Goal: Task Accomplishment & Management: Use online tool/utility

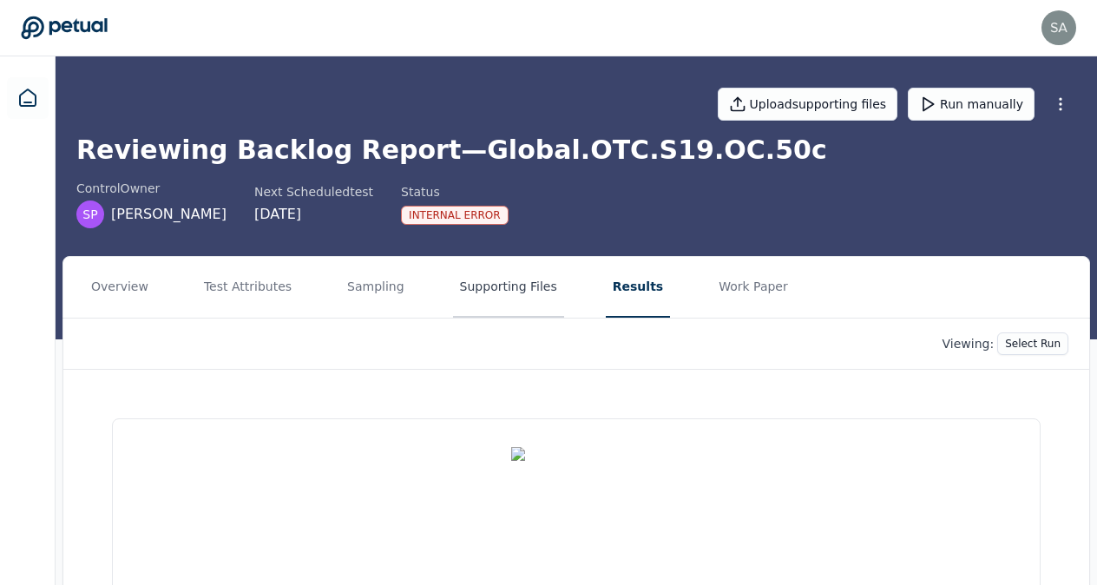
click at [465, 284] on button "Supporting Files" at bounding box center [508, 287] width 111 height 61
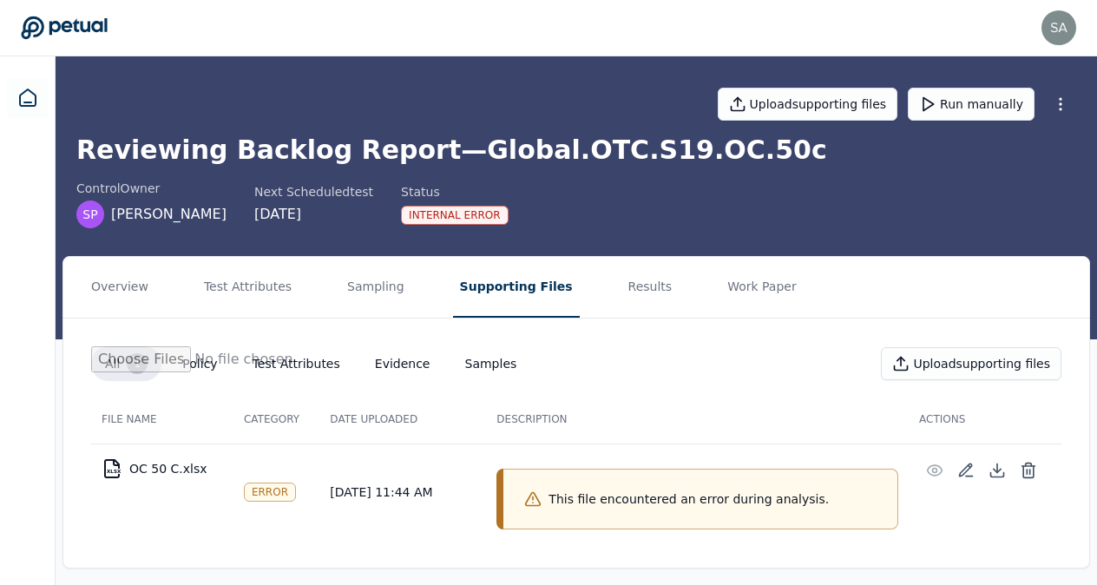
click at [674, 505] on p "This file encountered an error during analysis." at bounding box center [688, 498] width 280 height 17
drag, startPoint x: 674, startPoint y: 505, endPoint x: 607, endPoint y: 495, distance: 67.6
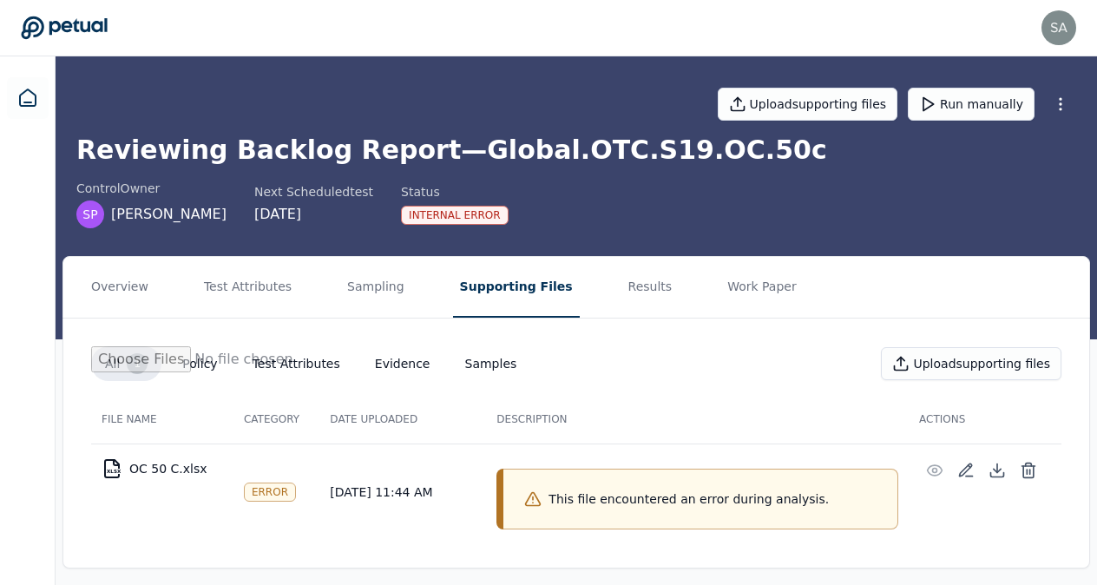
click at [607, 495] on p "This file encountered an error during analysis." at bounding box center [688, 498] width 280 height 17
click at [535, 495] on icon at bounding box center [532, 498] width 17 height 17
click at [262, 489] on div "Error" at bounding box center [270, 492] width 52 height 19
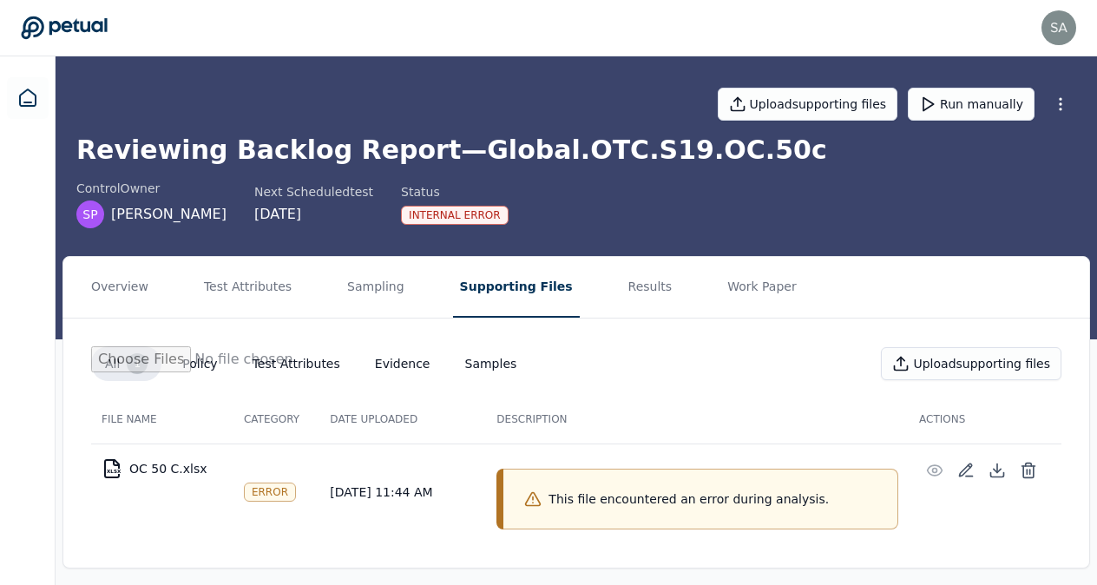
click at [112, 469] on div "XLSX" at bounding box center [114, 471] width 14 height 5
click at [1026, 466] on icon at bounding box center [1028, 470] width 17 height 17
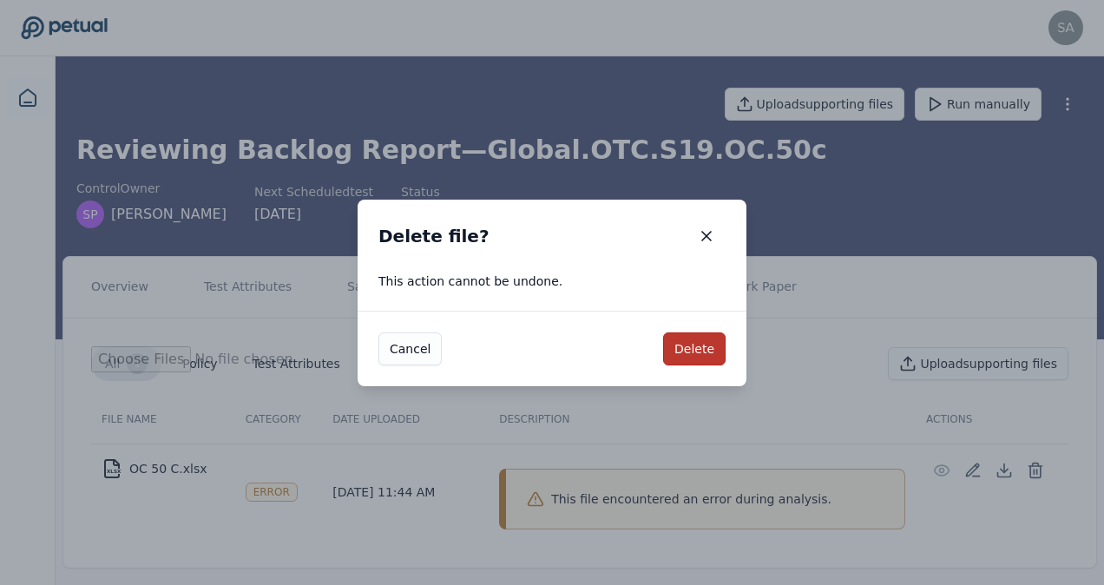
click at [689, 346] on button "Delete" at bounding box center [694, 348] width 62 height 33
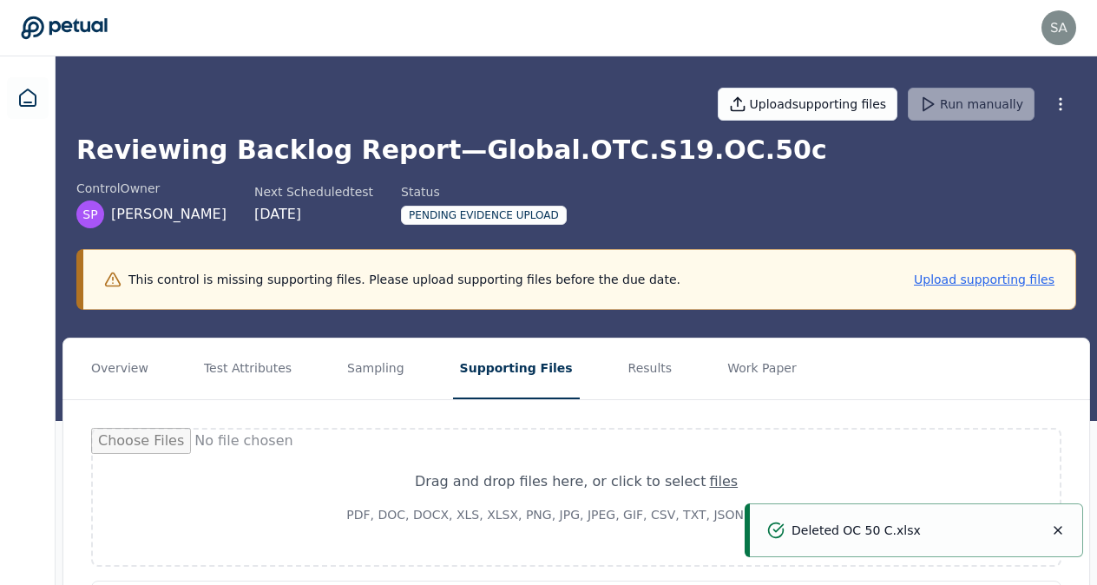
click at [1060, 529] on icon "Notifications (F8)" at bounding box center [1057, 530] width 7 height 7
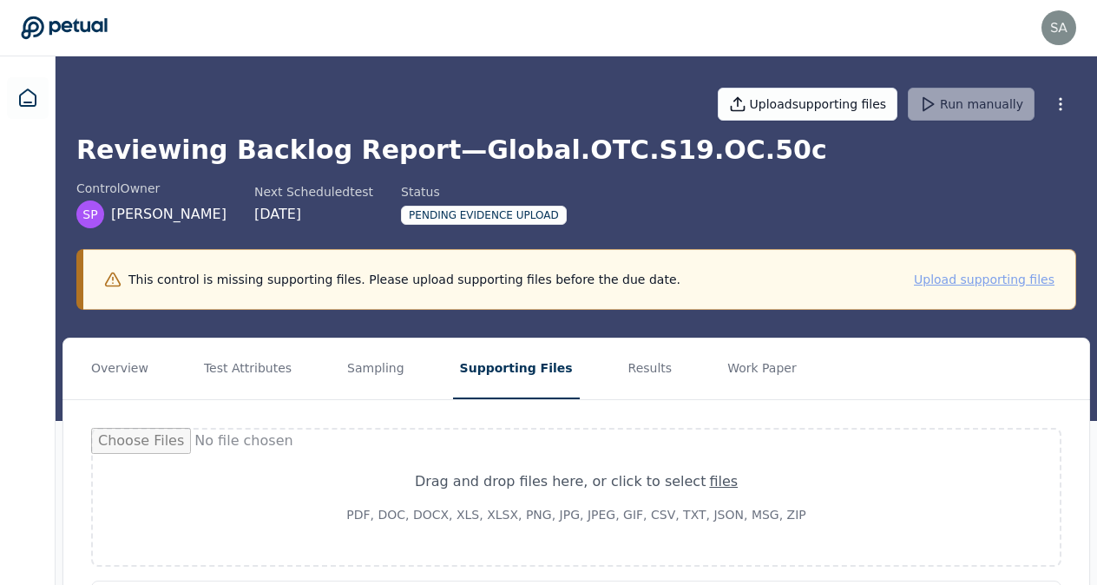
click at [978, 281] on button "Upload supporting files" at bounding box center [984, 279] width 141 height 17
type input "**********"
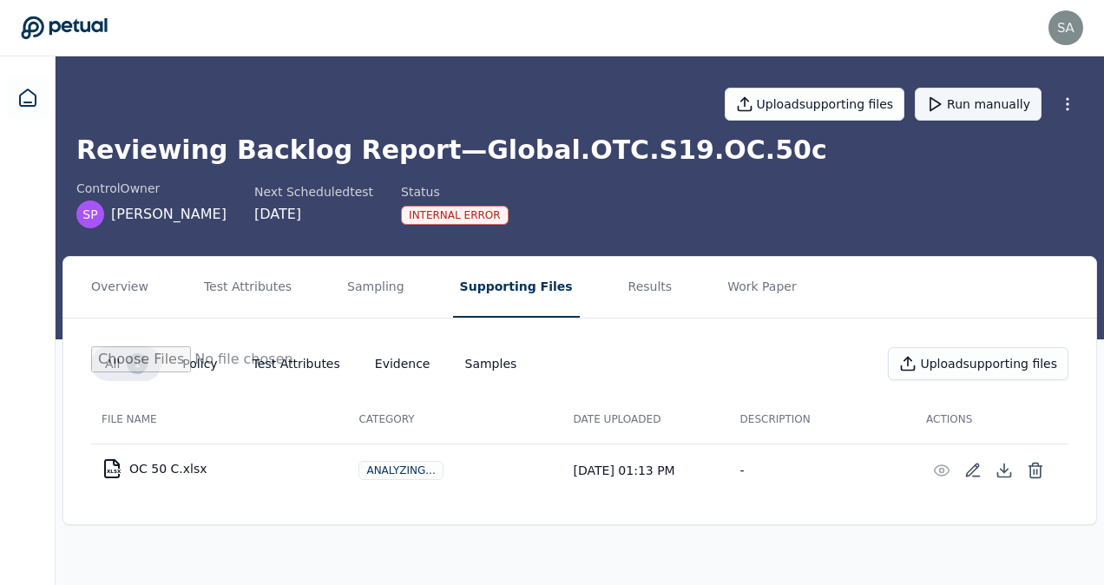
click at [982, 111] on button "Run manually" at bounding box center [978, 104] width 127 height 33
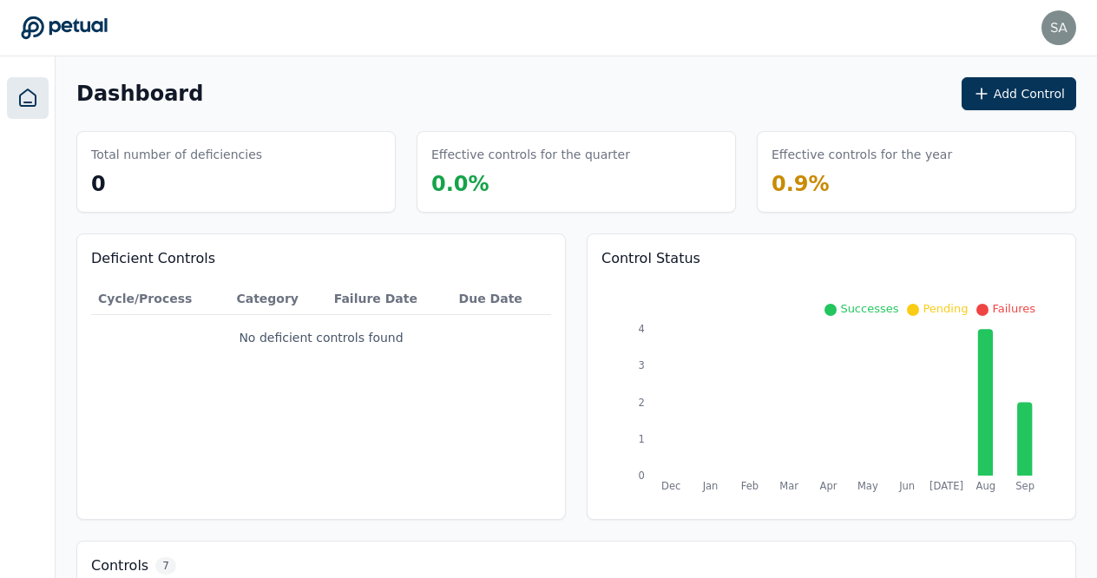
click at [524, 450] on div "Deficient Controls Cycle/Process Category Failure Date Due Date No deficient co…" at bounding box center [320, 376] width 489 height 286
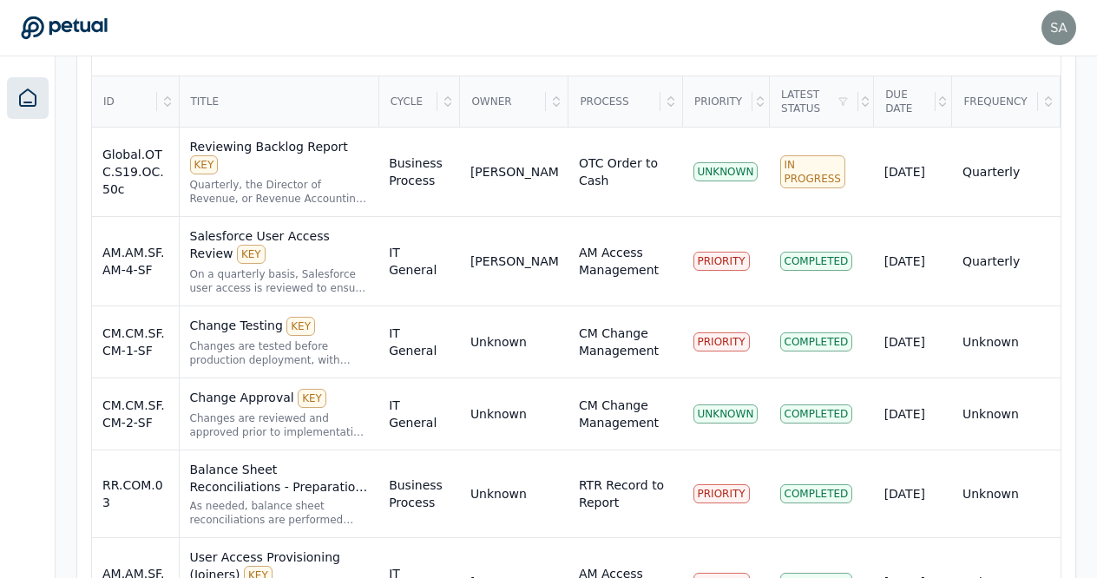
scroll to position [634, 0]
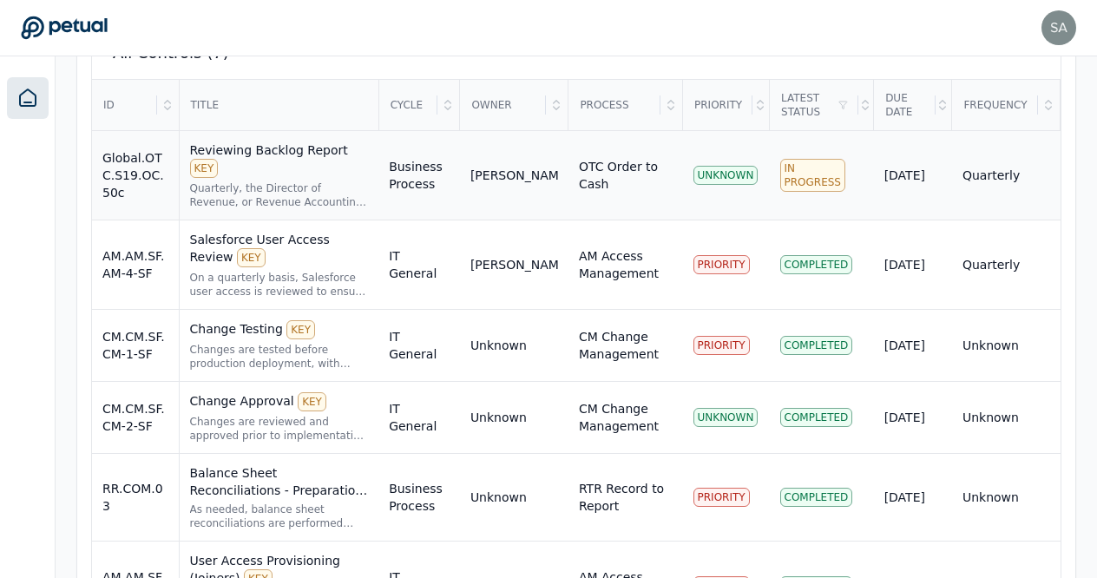
click at [305, 146] on div "Reviewing Backlog Report KEY" at bounding box center [279, 159] width 179 height 36
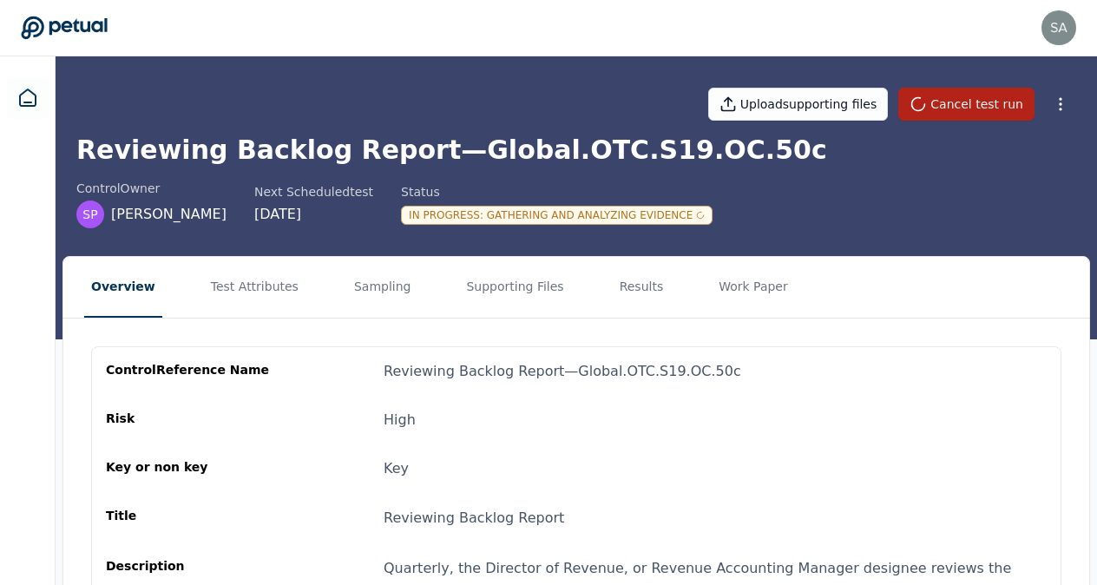
click at [305, 146] on h1 "Reviewing Backlog Report — Global.OTC.S19.OC.50c" at bounding box center [576, 150] width 1000 height 31
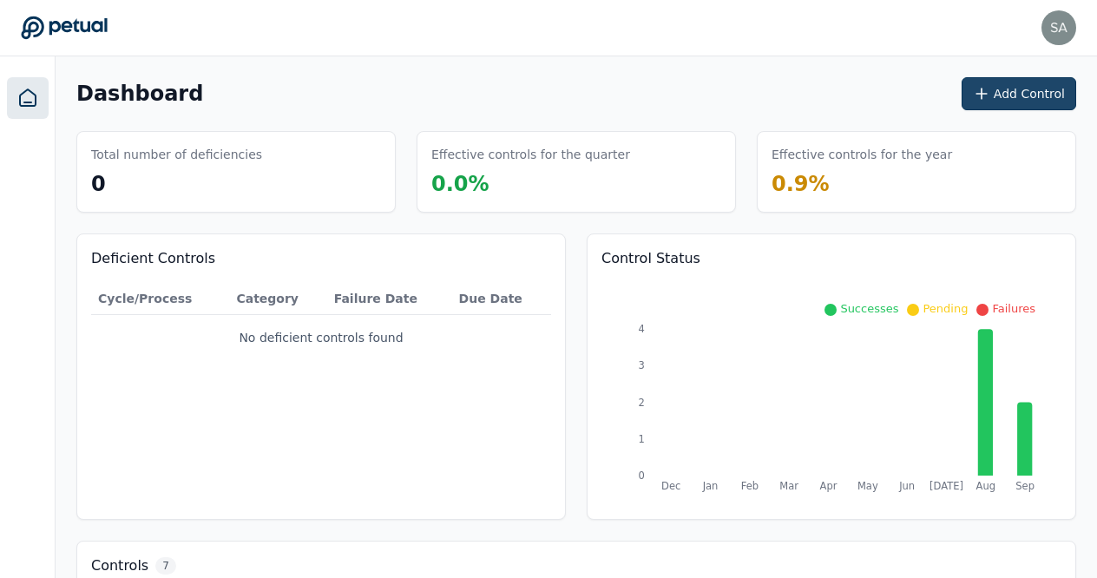
click at [1038, 108] on button "Add Control" at bounding box center [1019, 93] width 115 height 33
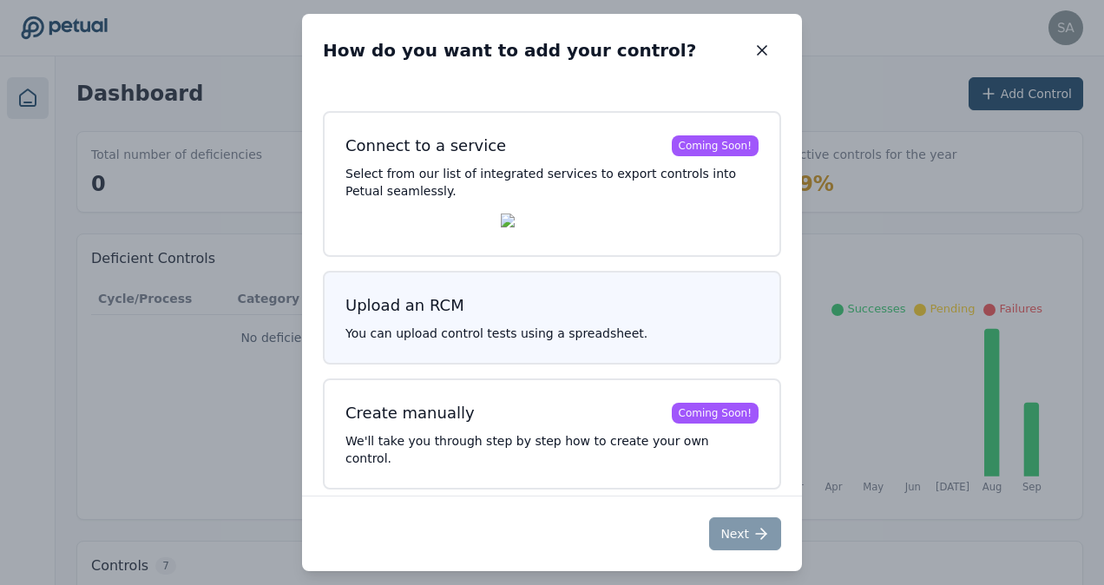
click at [429, 311] on div "Upload an RCM" at bounding box center [404, 305] width 119 height 24
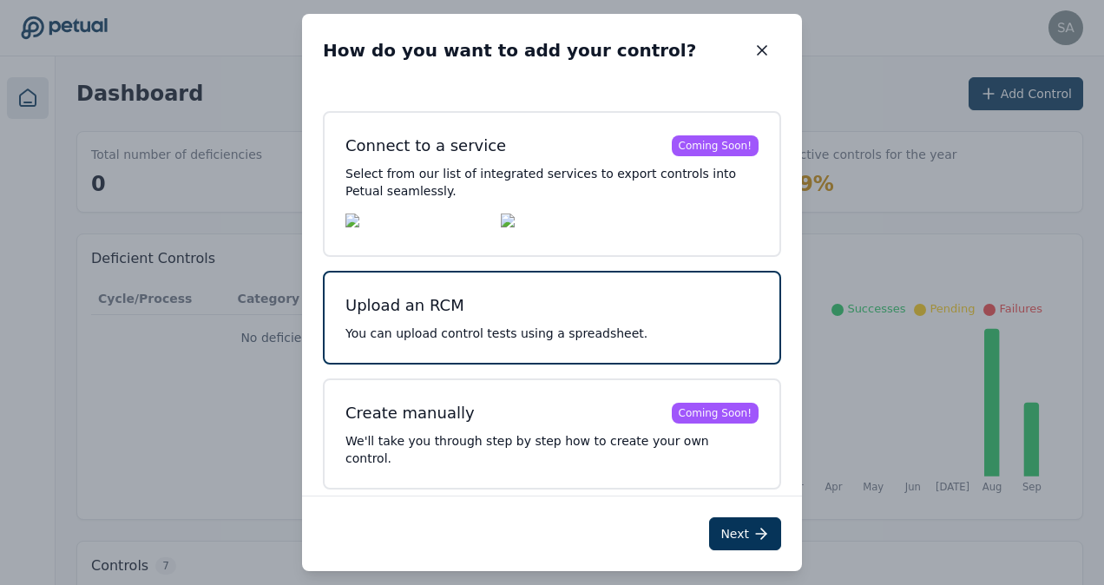
click at [429, 311] on div "Upload an RCM" at bounding box center [404, 305] width 119 height 24
click at [757, 542] on icon at bounding box center [760, 533] width 17 height 17
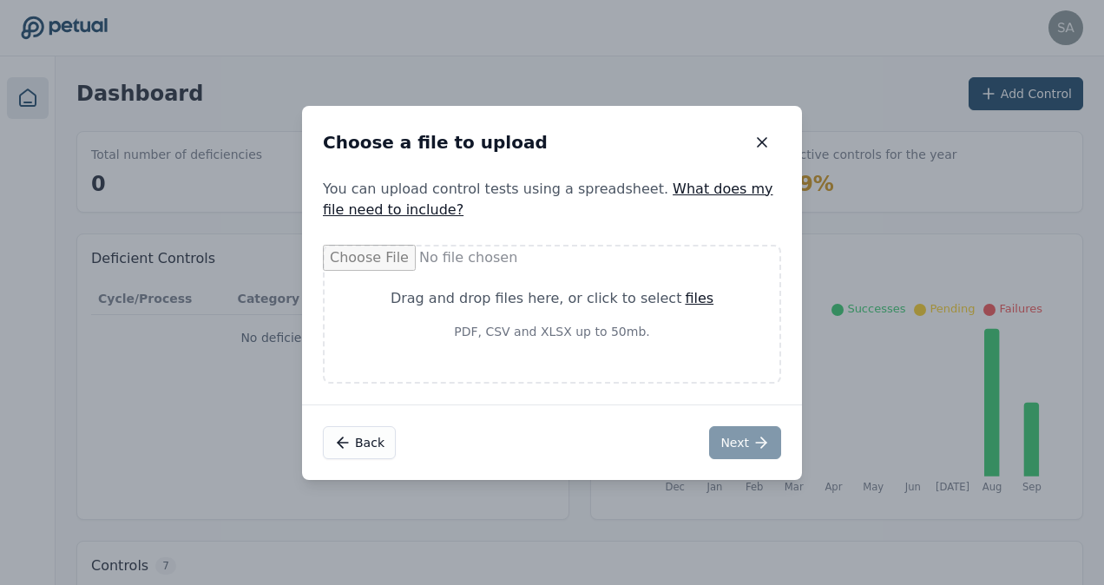
click at [685, 298] on div "files" at bounding box center [699, 298] width 29 height 21
type input "**********"
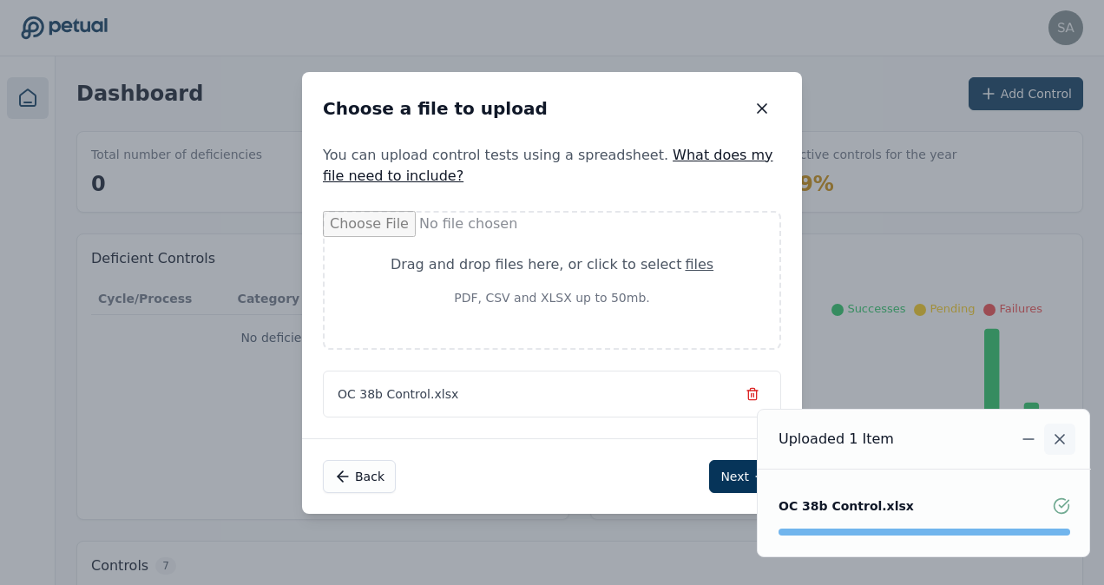
click at [1059, 435] on icon "Notifications (F8)" at bounding box center [1059, 438] width 17 height 17
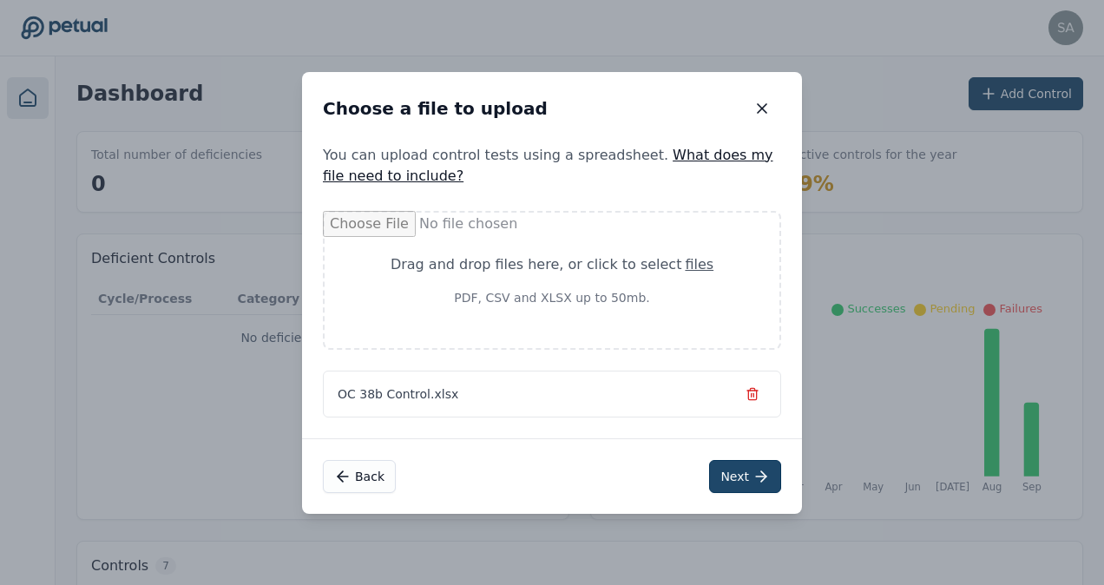
click at [748, 484] on button "Next" at bounding box center [745, 476] width 72 height 33
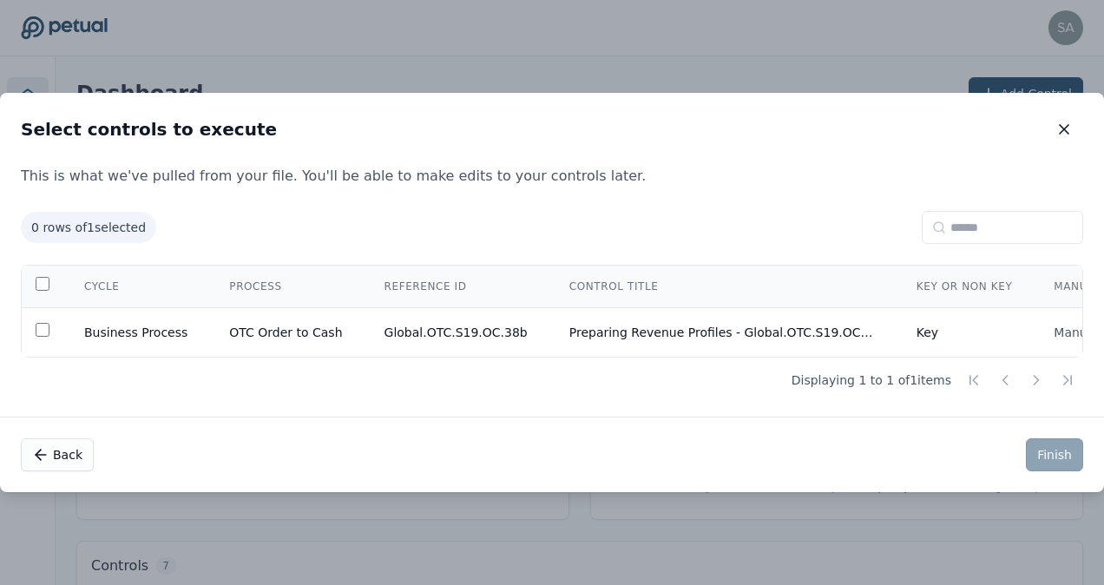
click at [748, 484] on div "Back Finish" at bounding box center [552, 455] width 1104 height 76
click at [742, 456] on div "Back Finish" at bounding box center [552, 455] width 1104 height 76
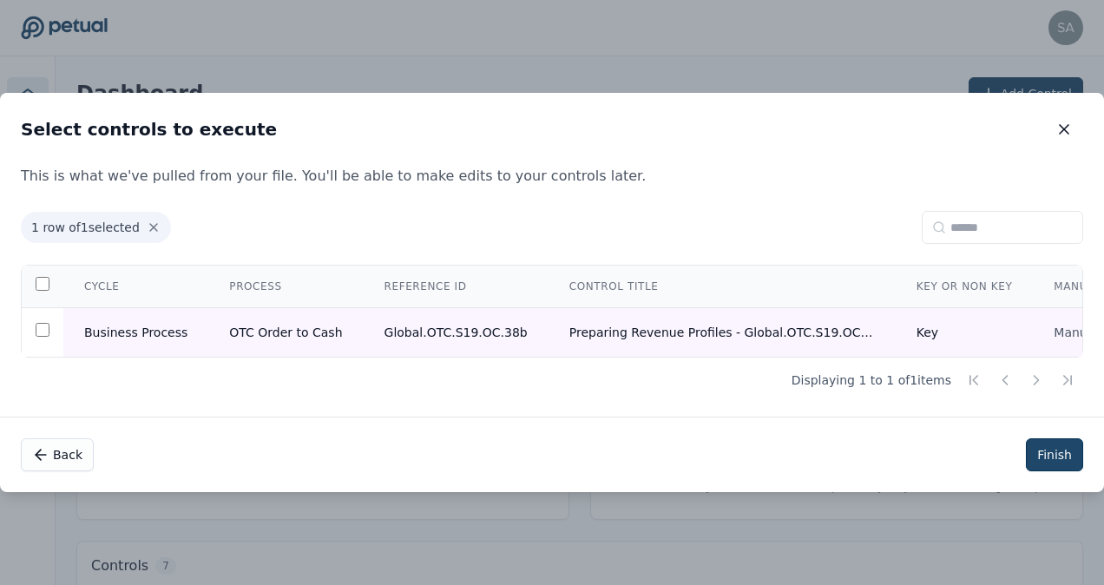
click at [1057, 453] on button "Finish" at bounding box center [1054, 454] width 57 height 33
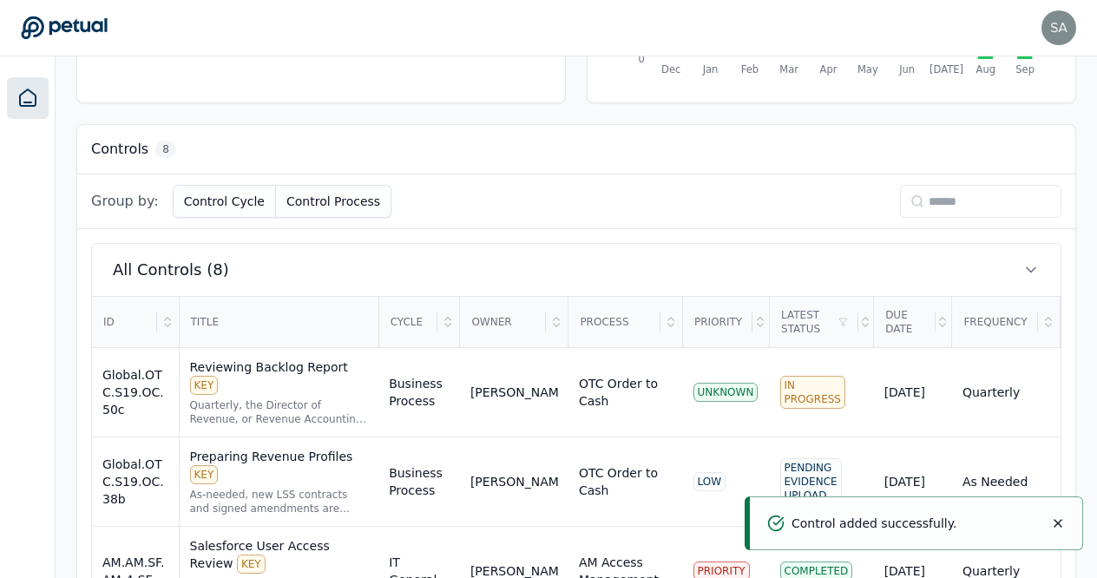
scroll to position [451, 0]
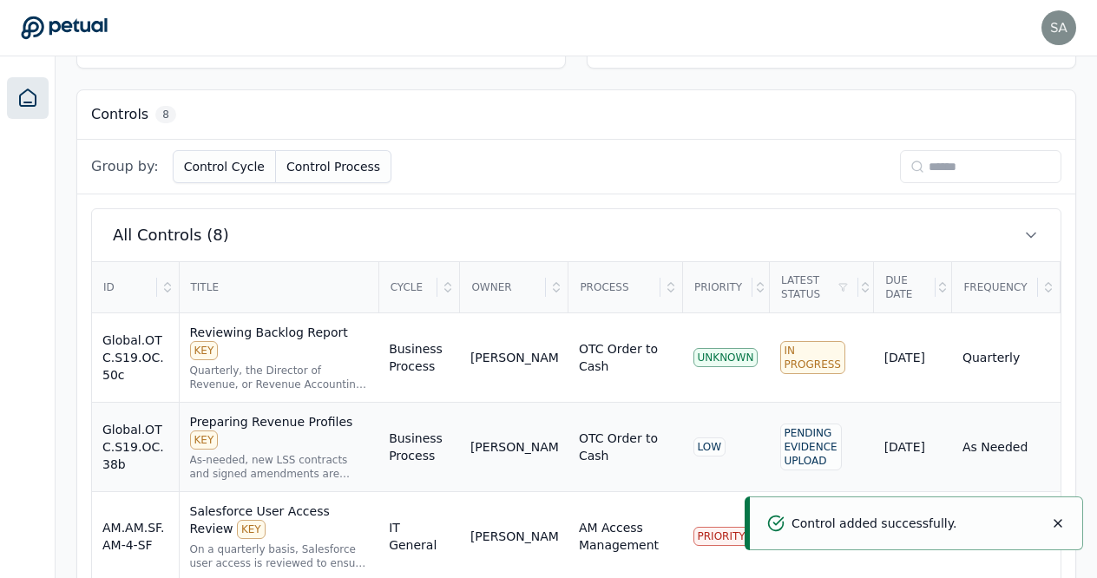
click at [260, 413] on div "Preparing Revenue Profiles KEY" at bounding box center [279, 431] width 179 height 36
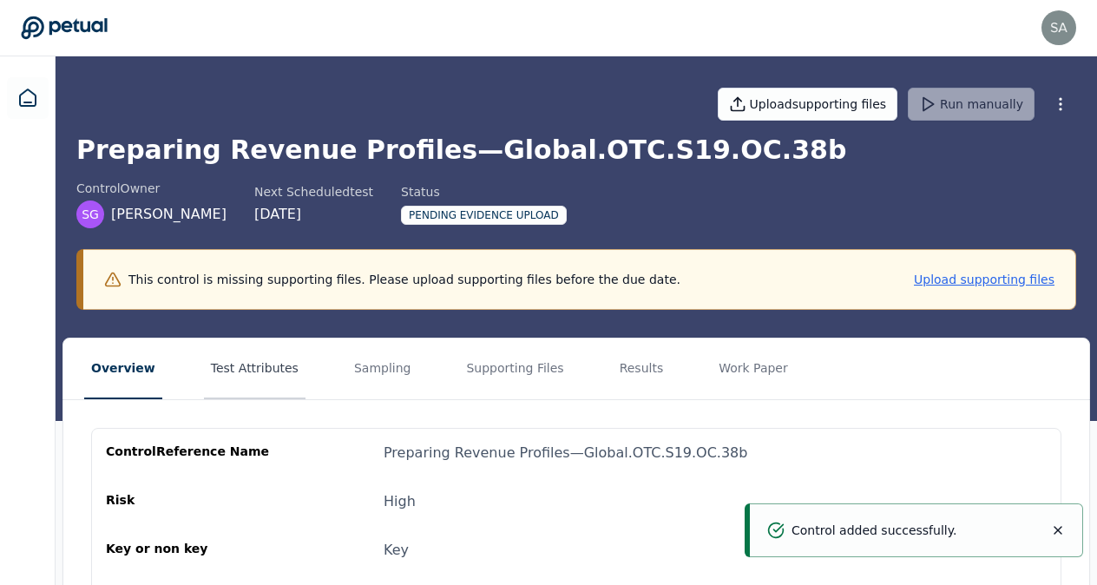
click at [253, 375] on button "Test Attributes" at bounding box center [255, 368] width 102 height 61
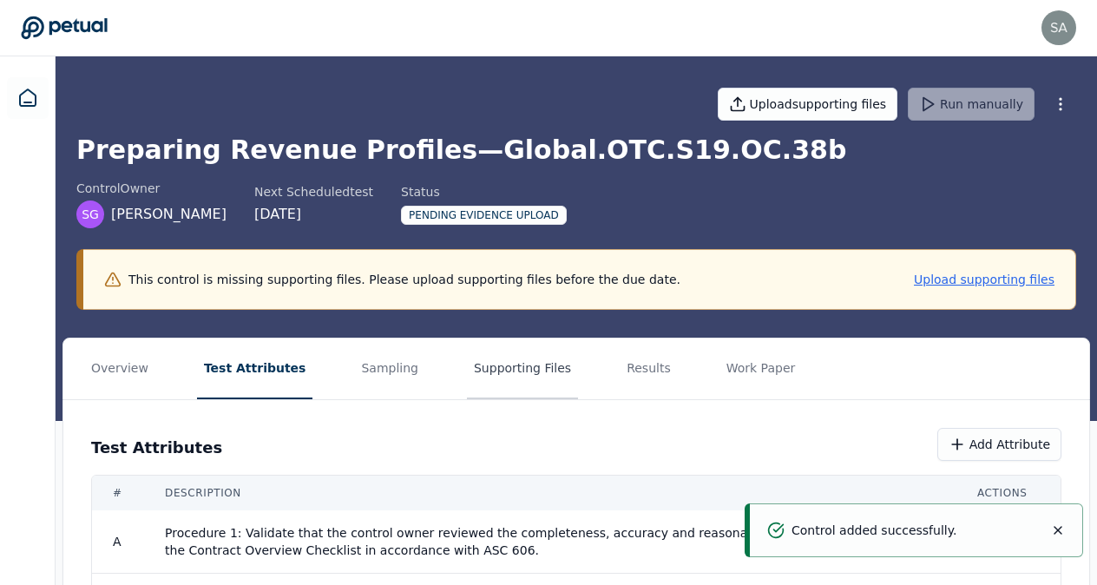
click at [491, 371] on button "Supporting Files" at bounding box center [522, 368] width 111 height 61
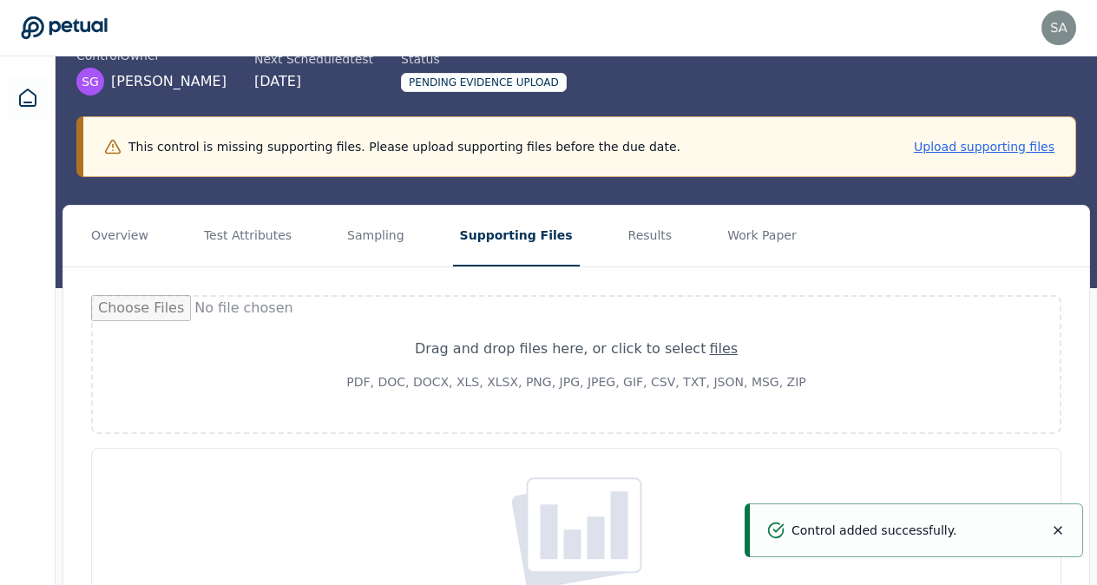
scroll to position [139, 0]
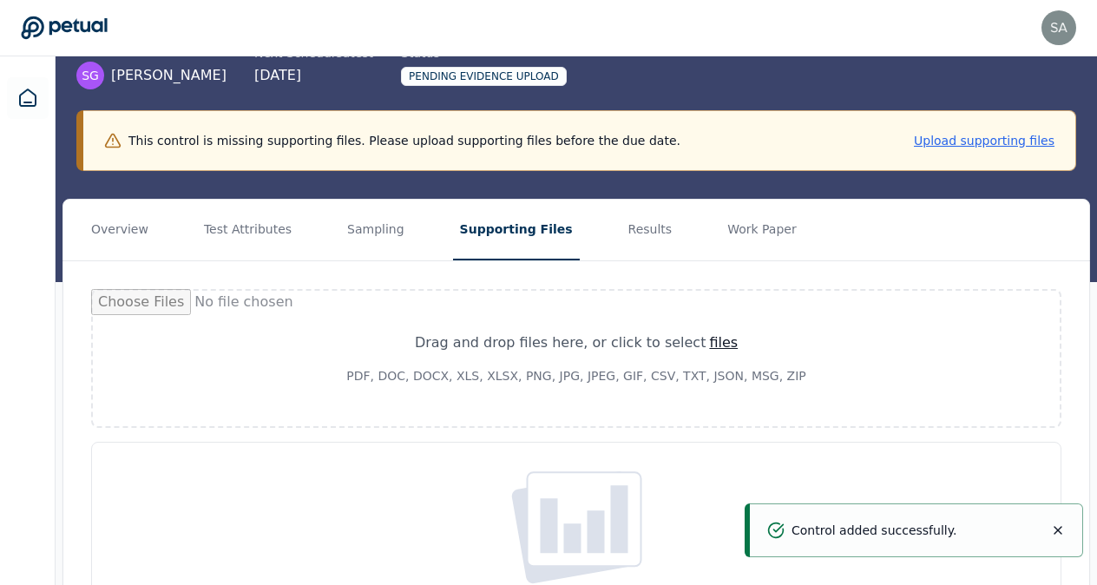
click at [715, 346] on div "files" at bounding box center [723, 342] width 29 height 21
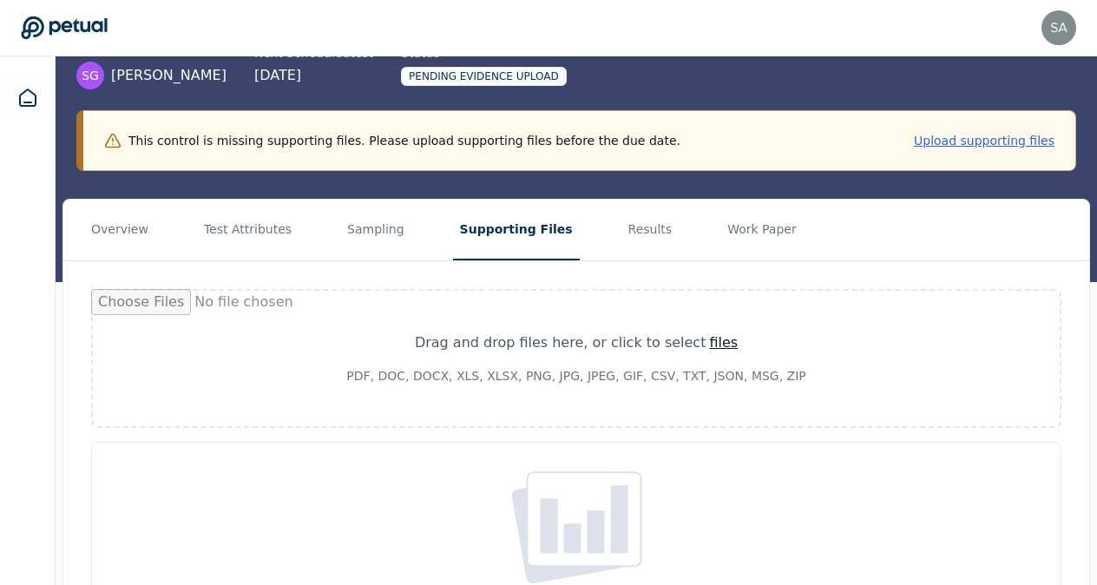
click at [709, 342] on div "files" at bounding box center [723, 342] width 29 height 21
type input "**********"
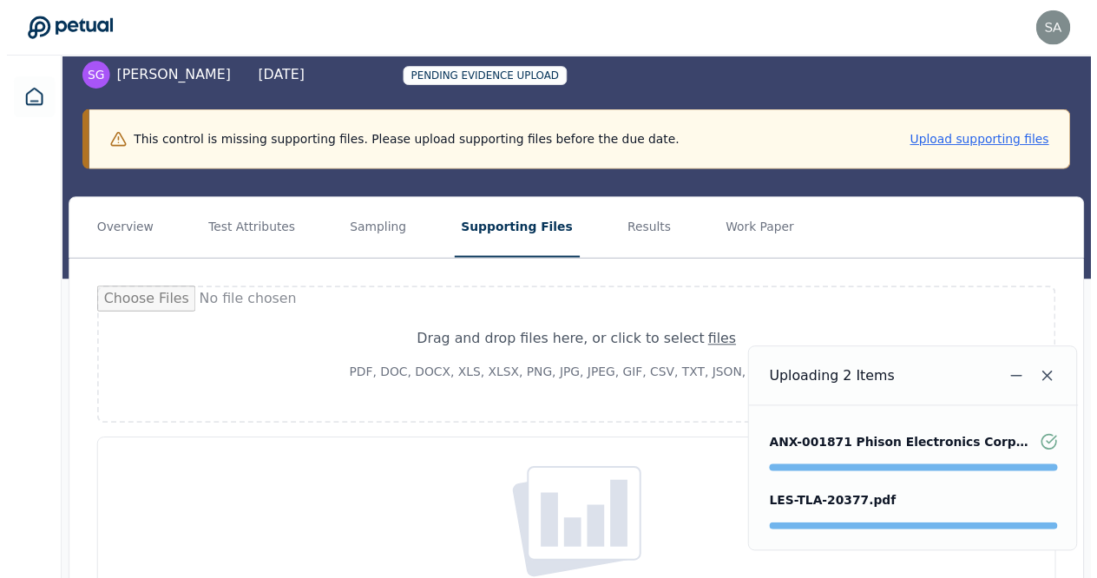
scroll to position [0, 0]
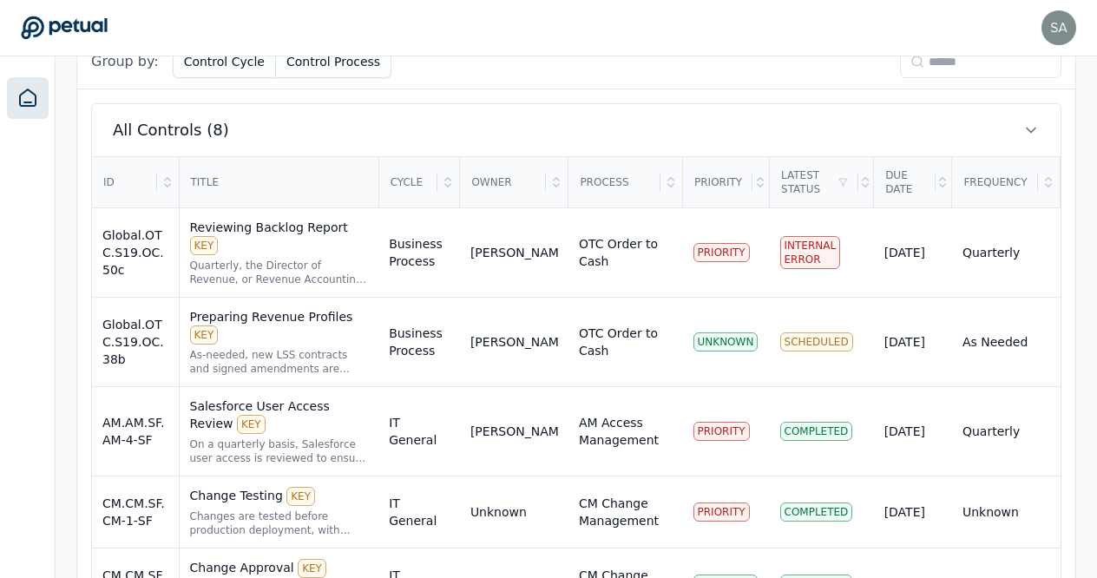
scroll to position [549, 0]
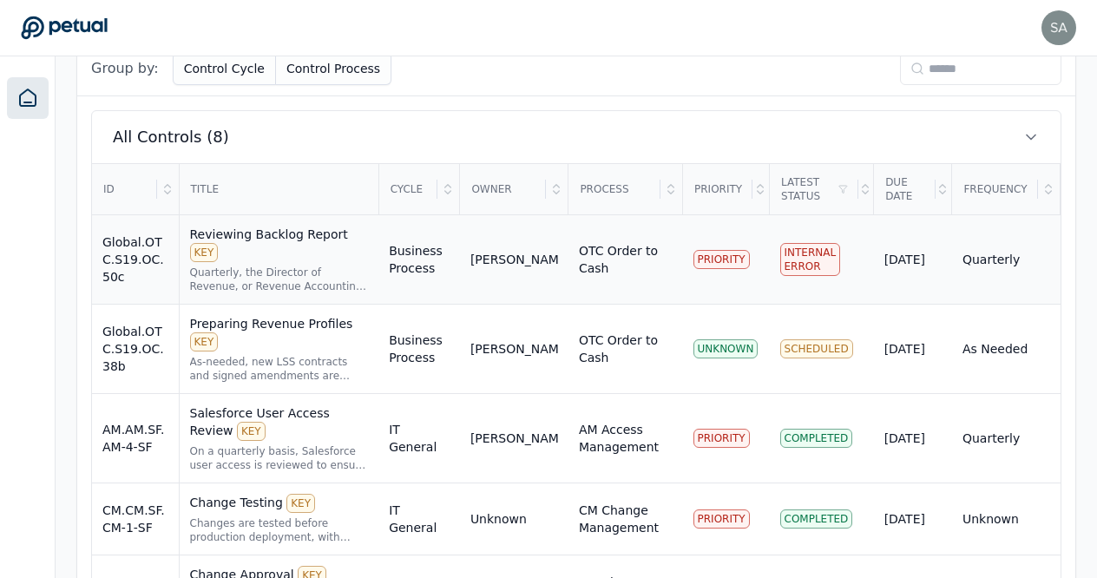
click at [283, 241] on div "Reviewing Backlog Report KEY Quarterly, the Director of Revenue, or Revenue Acc…" at bounding box center [279, 260] width 179 height 68
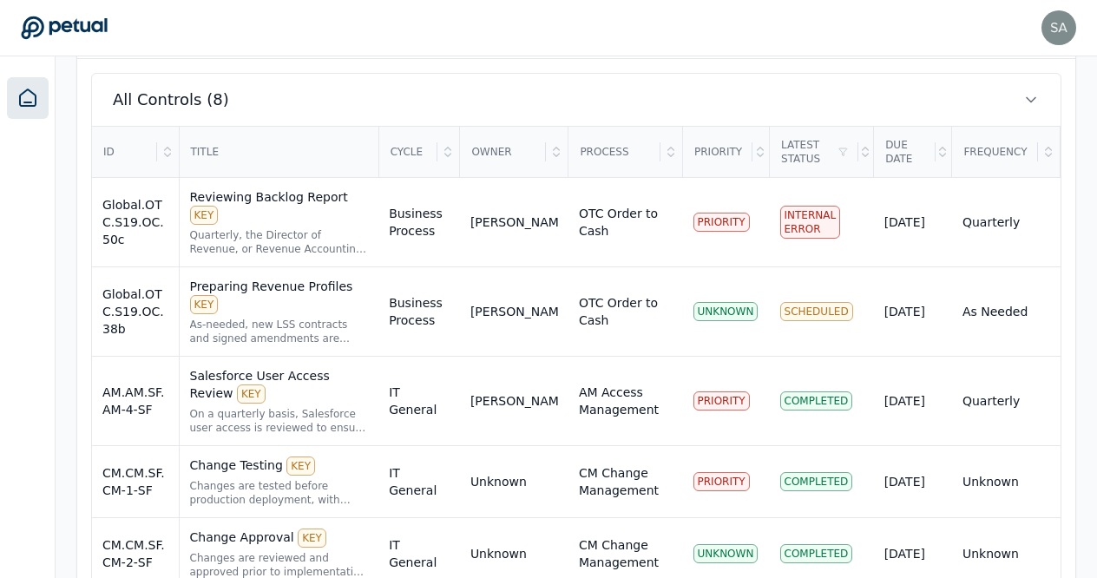
scroll to position [588, 0]
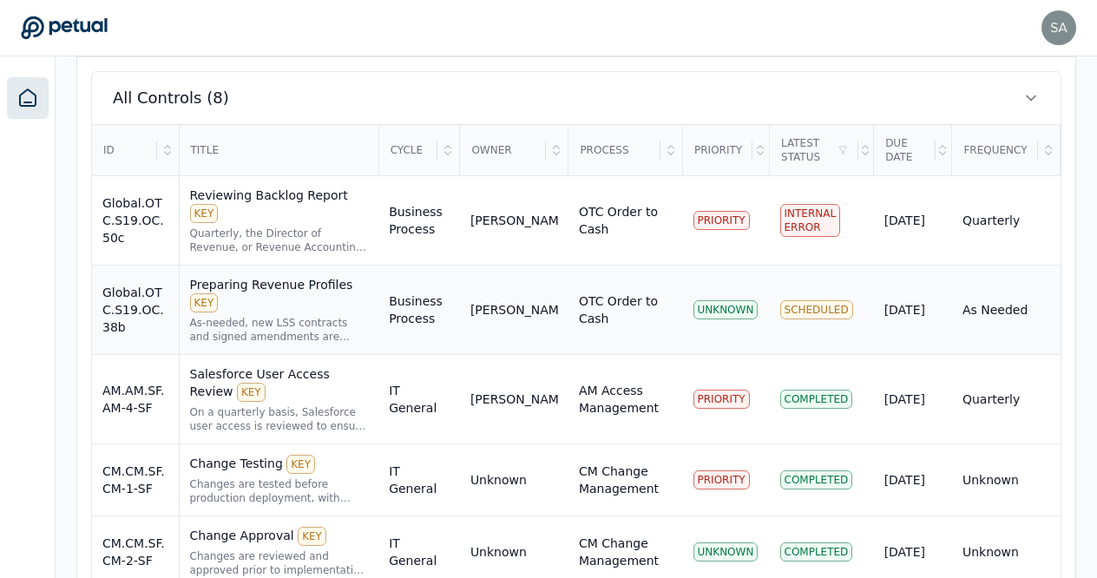
click at [313, 276] on div "Preparing Revenue Profiles KEY" at bounding box center [279, 294] width 179 height 36
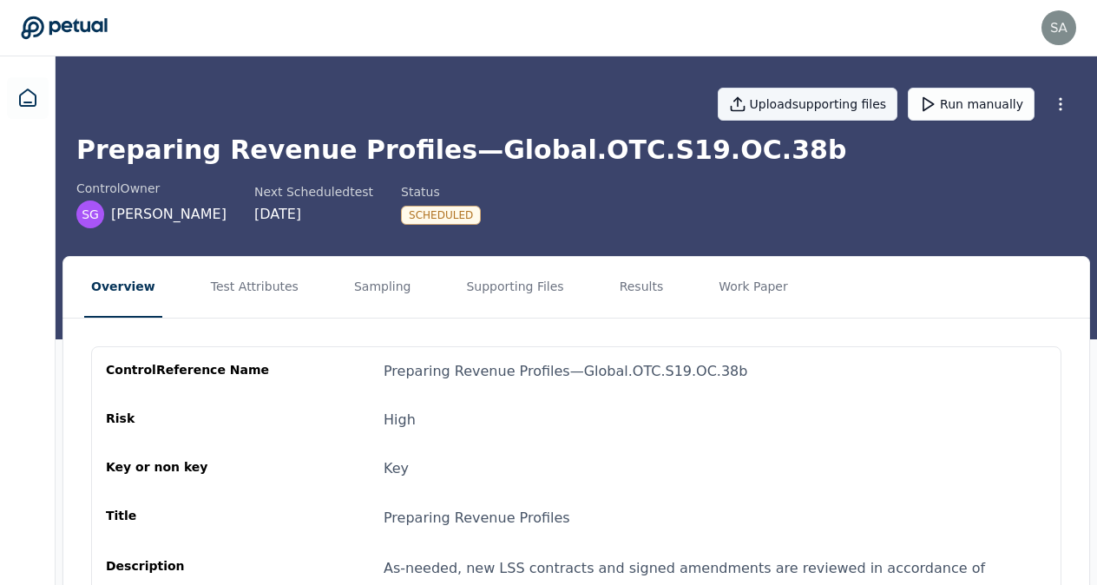
click at [803, 108] on button "Upload supporting files" at bounding box center [808, 104] width 181 height 33
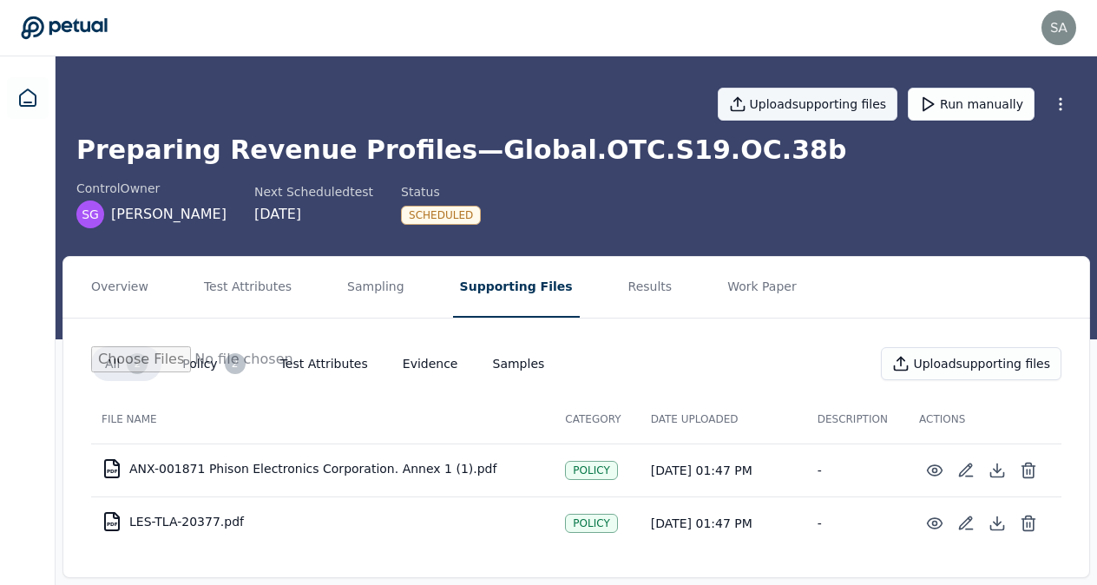
type input "**********"
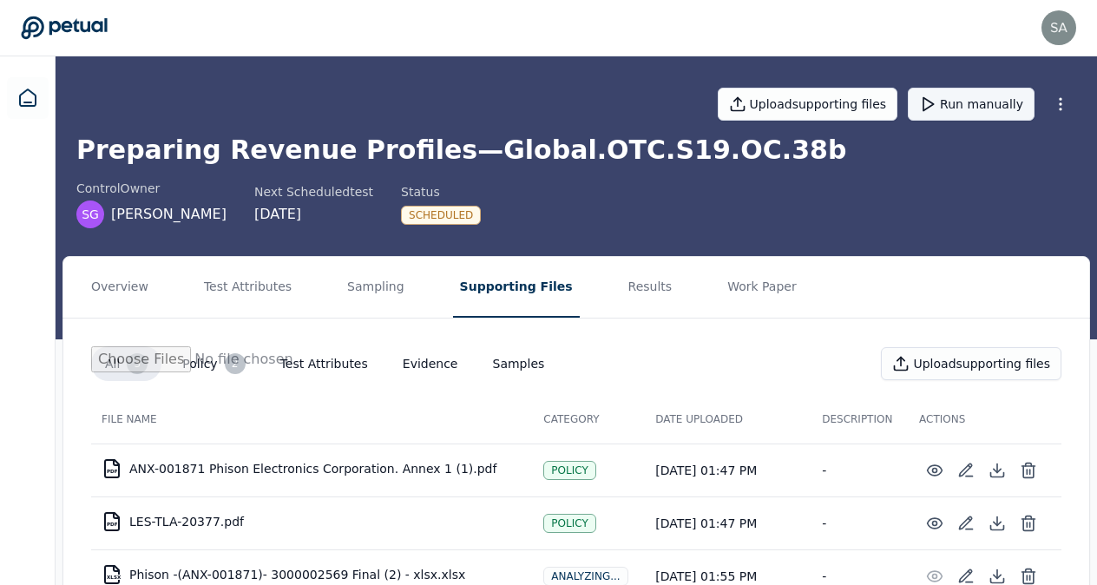
click at [970, 119] on button "Run manually" at bounding box center [971, 104] width 127 height 33
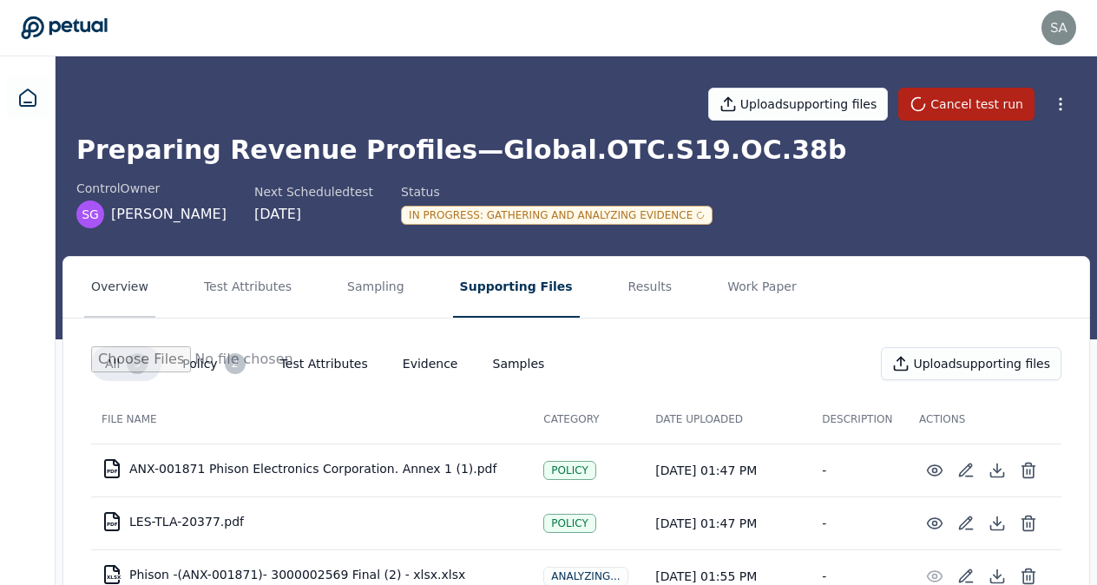
click at [134, 290] on button "Overview" at bounding box center [119, 287] width 71 height 61
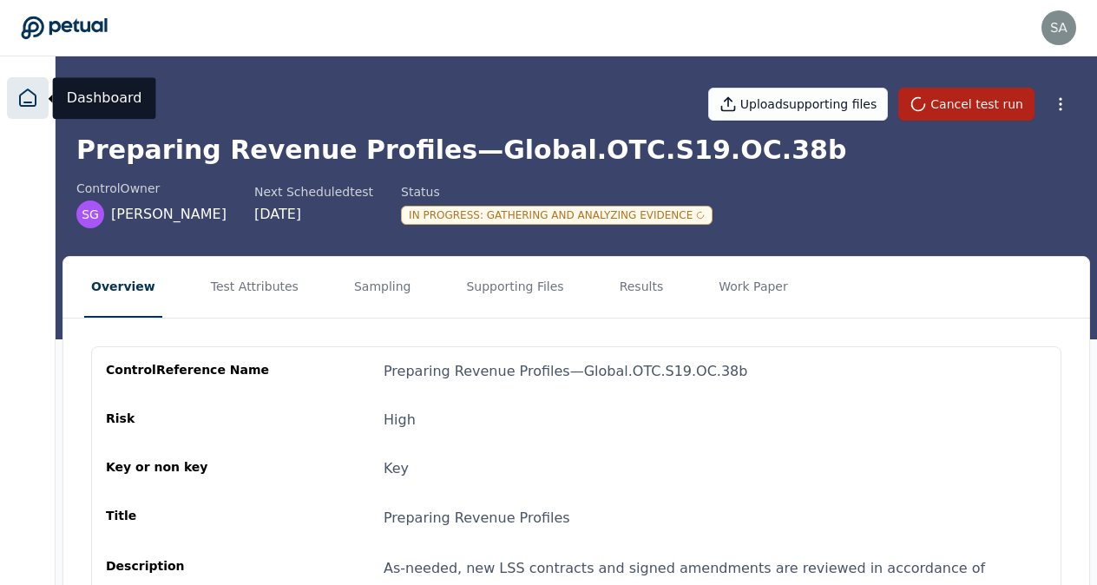
click at [28, 92] on icon at bounding box center [27, 98] width 21 height 21
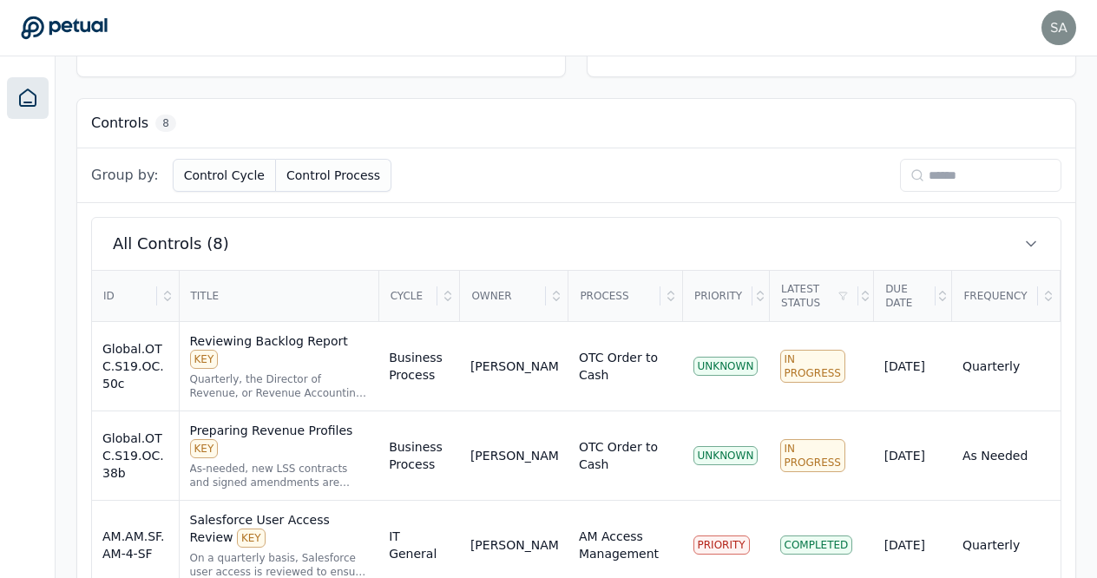
scroll to position [451, 0]
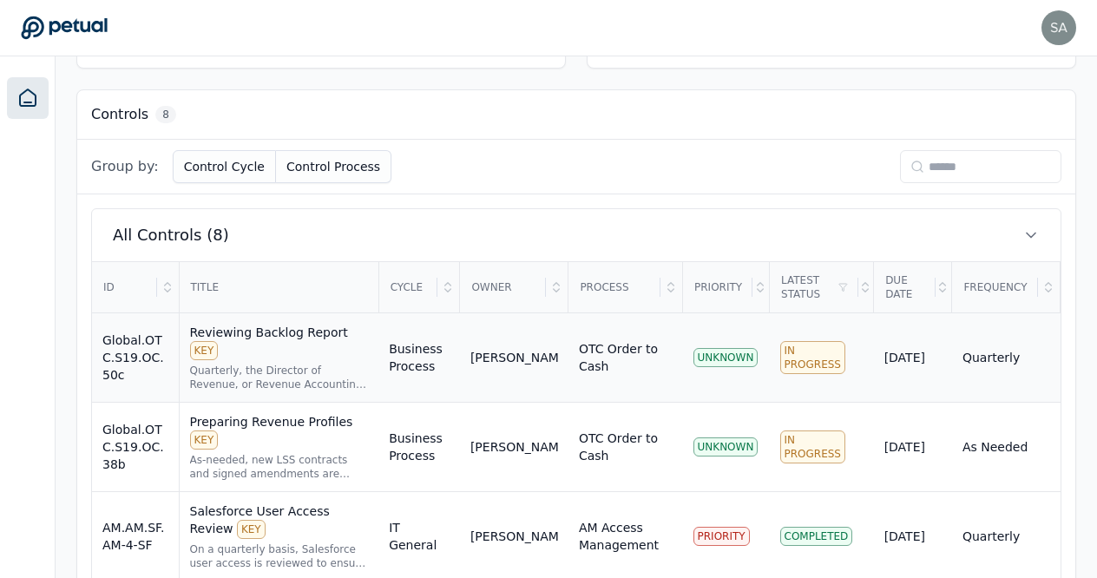
click at [307, 330] on div "Reviewing Backlog Report KEY" at bounding box center [279, 342] width 179 height 36
